Goal: Check status

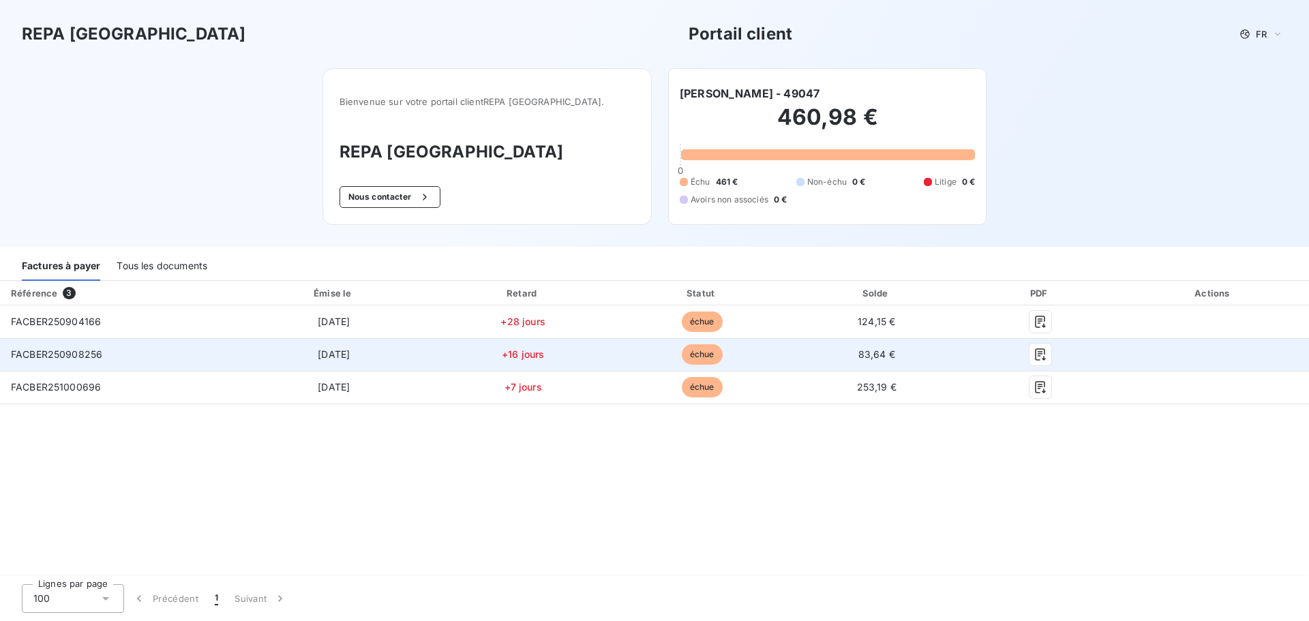
click at [88, 359] on span "FACBER250908256" at bounding box center [56, 355] width 91 height 12
click at [1037, 358] on icon "button" at bounding box center [1041, 355] width 14 height 14
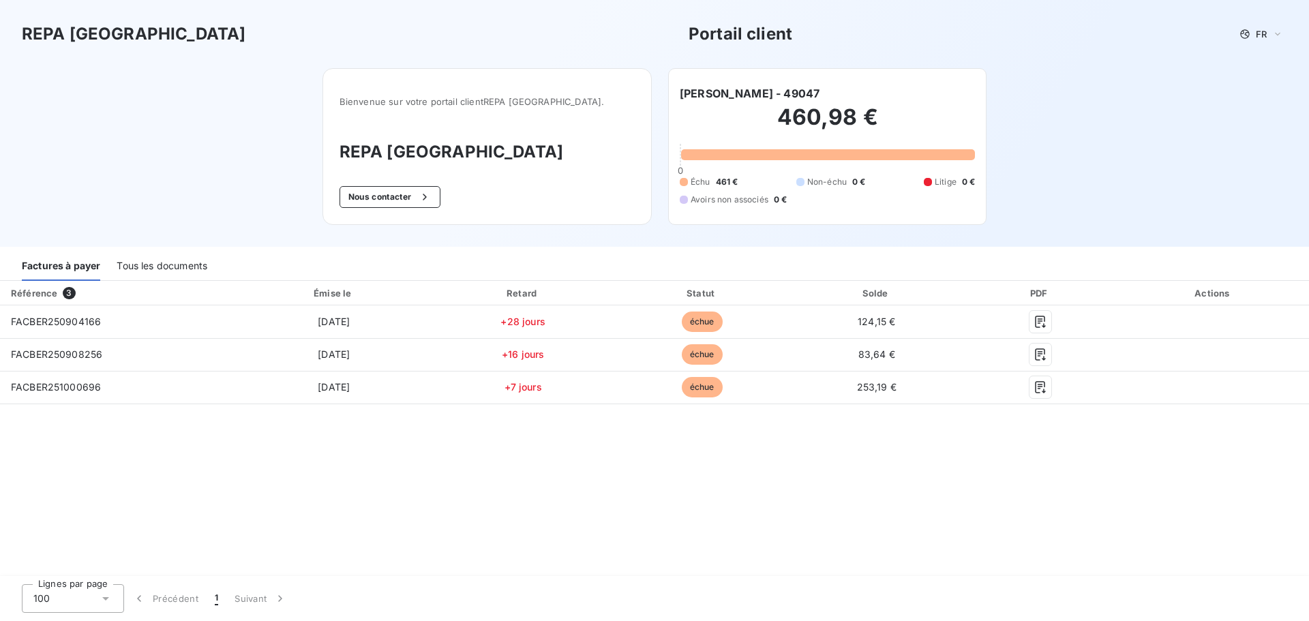
click at [737, 95] on h6 "[PERSON_NAME] - 49047" at bounding box center [750, 93] width 140 height 16
click at [793, 105] on h2 "460,98 €" at bounding box center [827, 124] width 295 height 41
click at [803, 112] on h2 "460,98 €" at bounding box center [827, 124] width 295 height 41
click at [182, 270] on div "Tous les documents" at bounding box center [162, 266] width 91 height 29
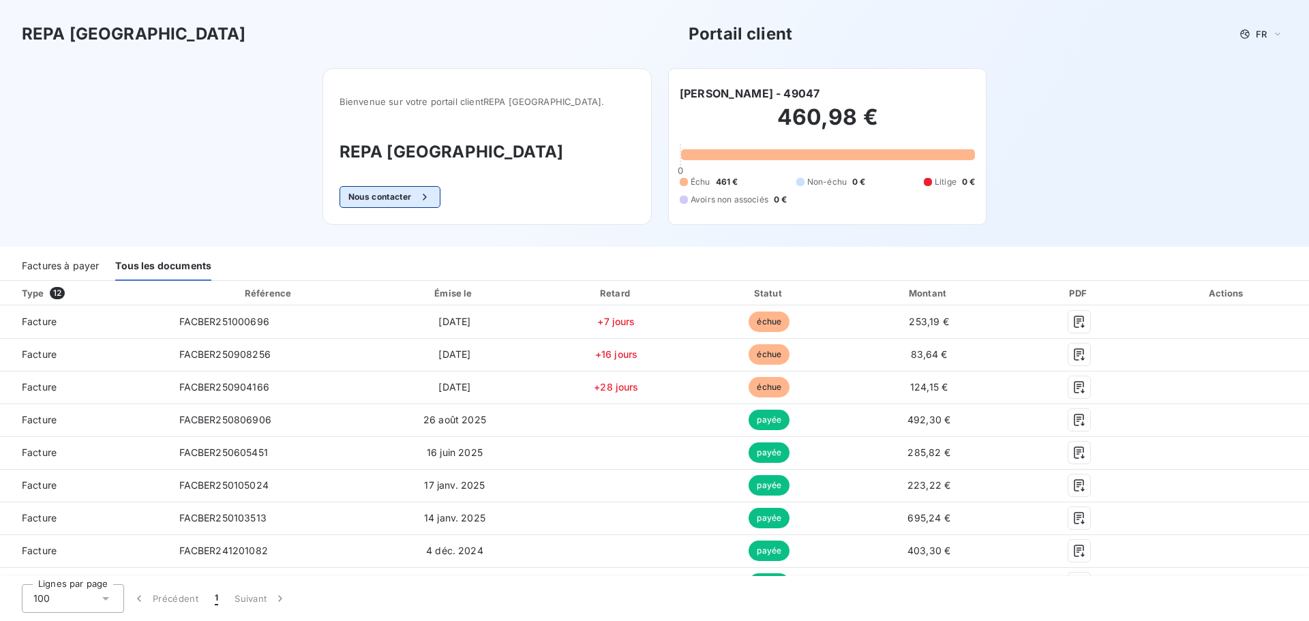
click at [434, 198] on button "Nous contacter" at bounding box center [390, 197] width 101 height 22
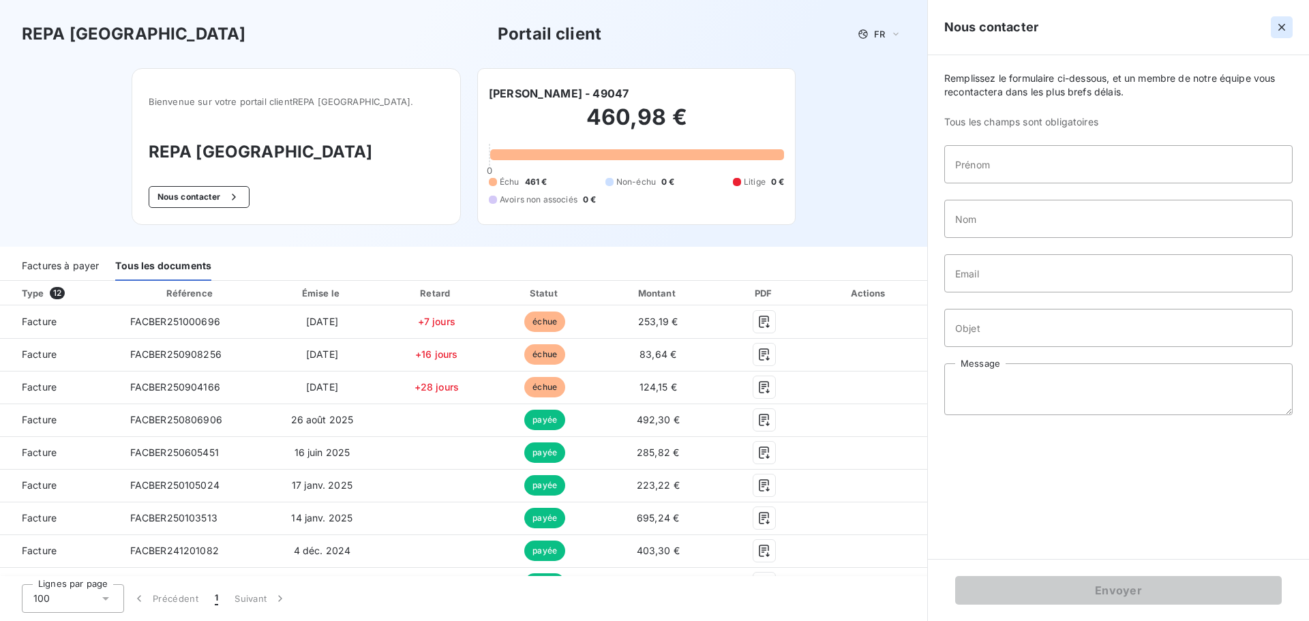
click at [1284, 29] on icon "button" at bounding box center [1282, 27] width 7 height 7
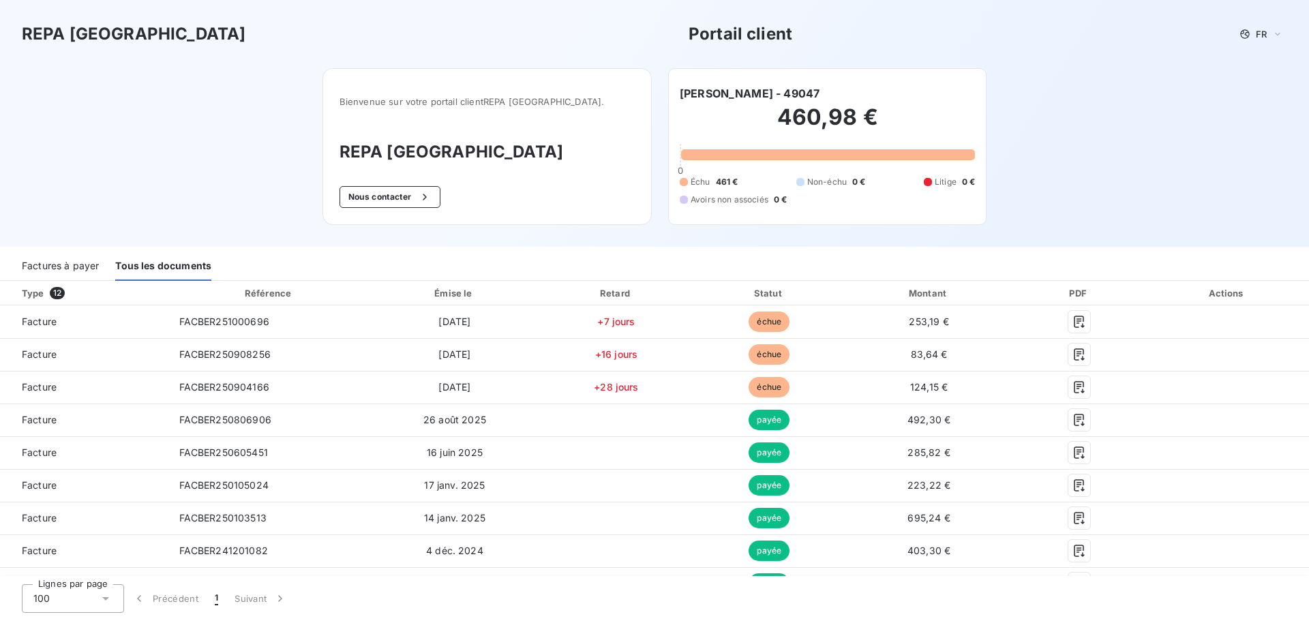
click at [58, 267] on div "Factures à payer" at bounding box center [60, 266] width 77 height 29
